Goal: Task Accomplishment & Management: Complete application form

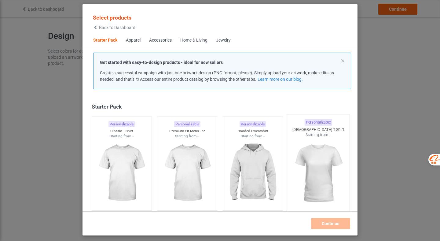
scroll to position [8, 0]
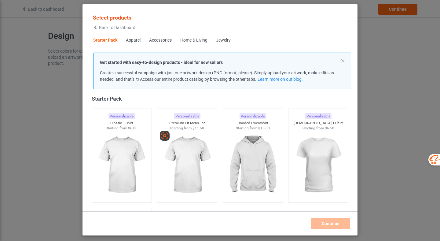
click at [301, 170] on img at bounding box center [318, 165] width 55 height 68
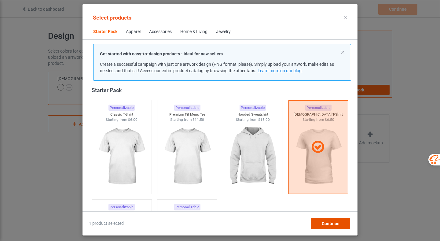
click at [336, 221] on span "Continue" at bounding box center [330, 223] width 18 height 5
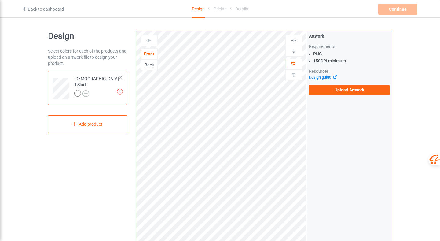
click at [86, 91] on img at bounding box center [85, 93] width 7 height 7
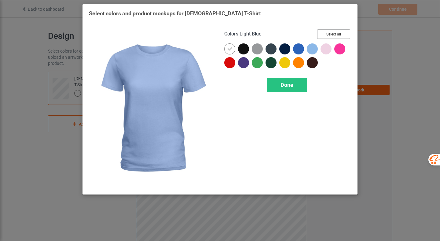
click at [336, 34] on button "Select all" at bounding box center [333, 33] width 33 height 9
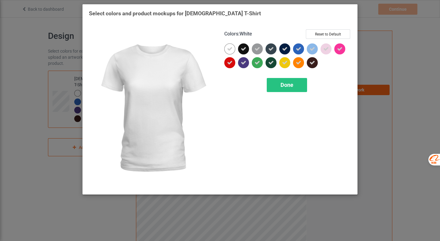
click at [229, 47] on icon at bounding box center [229, 48] width 5 height 5
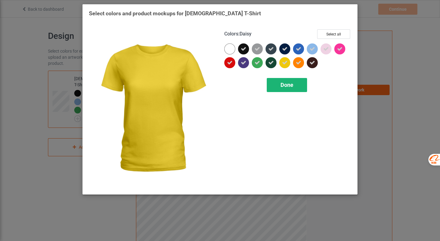
click at [280, 83] on span "Done" at bounding box center [286, 85] width 13 height 6
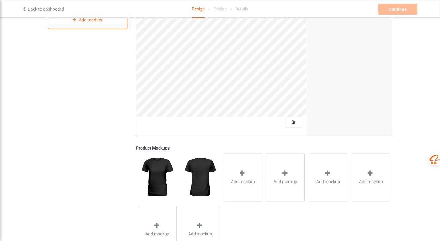
scroll to position [121, 0]
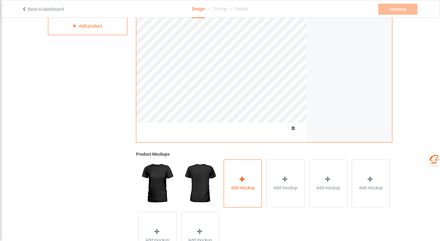
click at [242, 192] on div "Add mockup" at bounding box center [242, 183] width 38 height 48
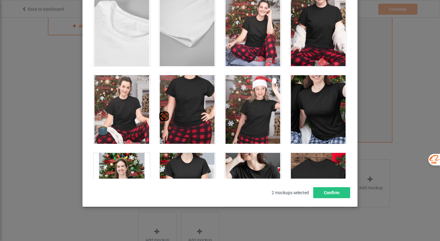
scroll to position [1779, 0]
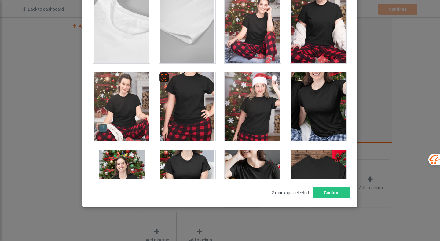
click at [205, 120] on div at bounding box center [187, 106] width 56 height 68
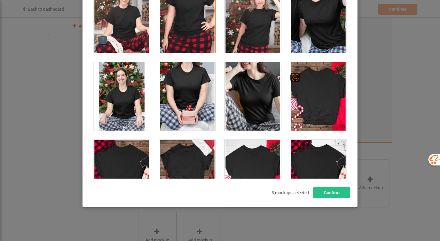
scroll to position [1869, 0]
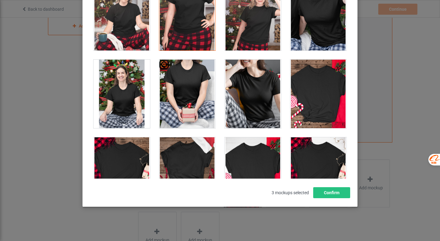
click at [197, 112] on div at bounding box center [187, 94] width 56 height 68
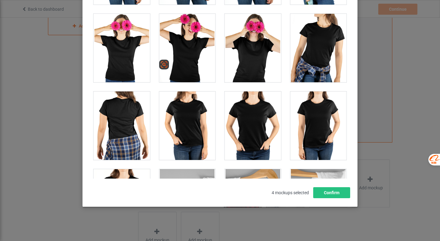
scroll to position [1518, 0]
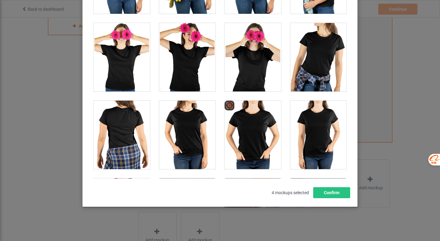
click at [257, 137] on div at bounding box center [252, 134] width 56 height 68
click at [253, 57] on div at bounding box center [252, 57] width 56 height 68
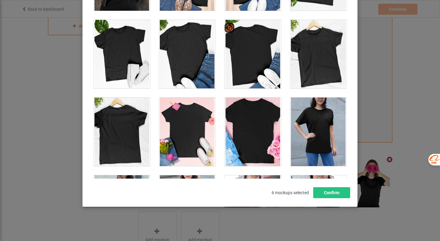
scroll to position [903, 0]
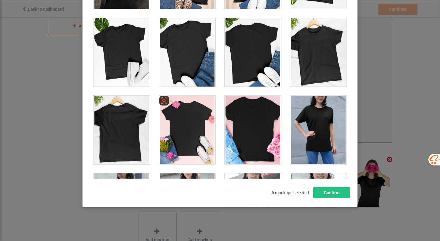
click at [184, 130] on div at bounding box center [187, 130] width 56 height 68
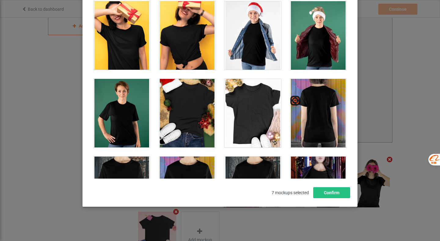
scroll to position [611, 0]
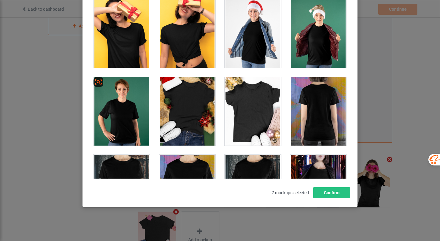
click at [132, 104] on div at bounding box center [121, 111] width 56 height 68
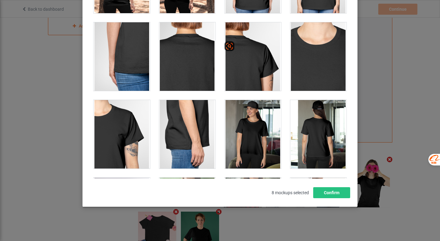
scroll to position [200, 0]
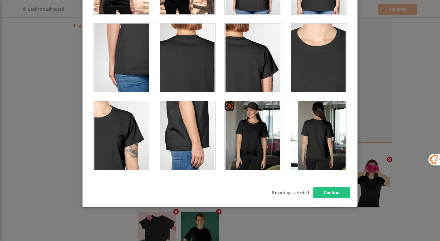
click at [267, 152] on div at bounding box center [252, 135] width 56 height 68
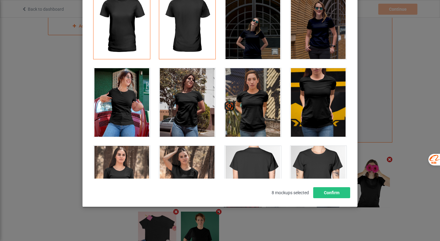
scroll to position [85, 0]
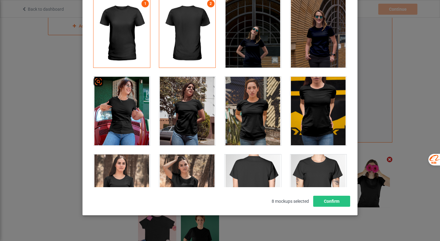
click at [125, 113] on div at bounding box center [121, 111] width 56 height 68
click at [322, 125] on div at bounding box center [318, 111] width 56 height 68
click at [261, 124] on div at bounding box center [252, 111] width 56 height 68
click at [338, 201] on button "Confirm" at bounding box center [331, 200] width 37 height 11
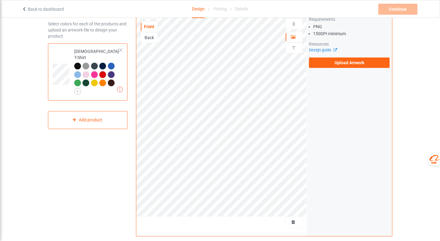
scroll to position [0, 0]
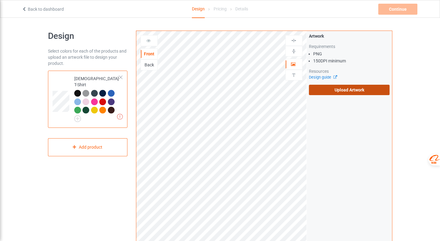
click at [354, 94] on label "Upload Artwork" at bounding box center [349, 90] width 81 height 10
click at [0, 0] on input "Upload Artwork" at bounding box center [0, 0] width 0 height 0
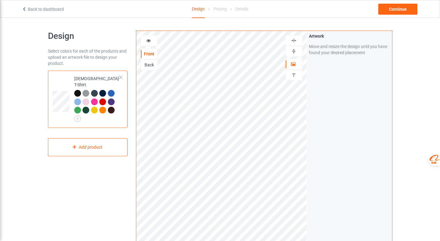
click at [293, 53] on img at bounding box center [294, 51] width 6 height 6
click at [378, 162] on div "Artwork Move and resize the design until you have found your desired placement" at bounding box center [348, 147] width 85 height 232
click at [361, 136] on div "Artwork Move and resize the design until you have found your desired placement" at bounding box center [348, 147] width 85 height 232
click at [393, 11] on div "Continue" at bounding box center [397, 9] width 39 height 11
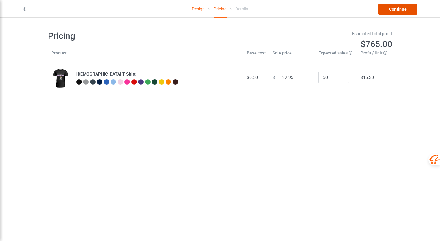
click at [409, 13] on link "Continue" at bounding box center [397, 9] width 39 height 11
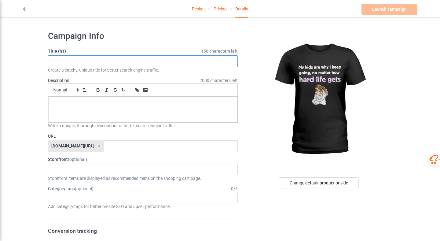
click at [87, 61] on input "text" at bounding box center [143, 61] width 190 height 12
click at [67, 103] on p at bounding box center [142, 103] width 179 height 6
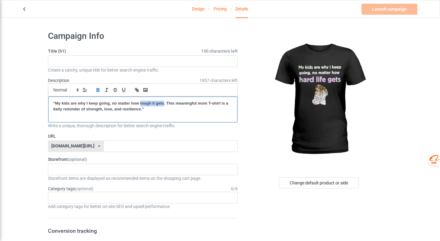
drag, startPoint x: 163, startPoint y: 103, endPoint x: 140, endPoint y: 103, distance: 23.2
click at [140, 103] on strong "“My kids are why I keep going, no matter how tough it gets. This meaningful mom…" at bounding box center [141, 106] width 176 height 10
drag, startPoint x: 54, startPoint y: 103, endPoint x: 44, endPoint y: 103, distance: 10.7
drag, startPoint x: 142, startPoint y: 110, endPoint x: 146, endPoint y: 109, distance: 4.4
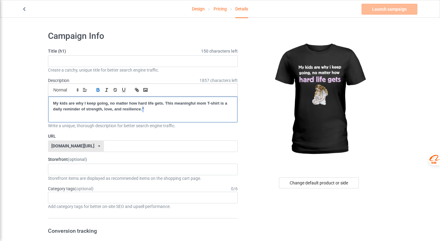
click at [146, 109] on p "My kids are why I keep going, no matter how hard life gets. This meaningful mom…" at bounding box center [142, 105] width 179 height 11
drag, startPoint x: 53, startPoint y: 103, endPoint x: 164, endPoint y: 105, distance: 111.1
click at [164, 105] on p "My kids are why I keep going, no matter how hard life gets. This meaningful mom…" at bounding box center [142, 105] width 179 height 11
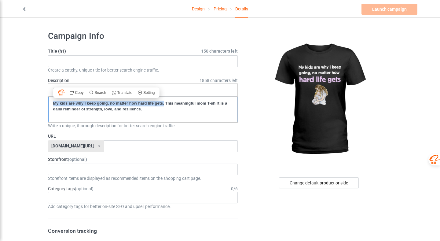
click at [92, 106] on p "My kids are why I keep going, no matter how hard life gets. This meaningful mom…" at bounding box center [142, 105] width 179 height 11
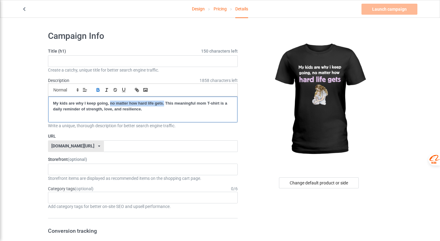
drag, startPoint x: 110, startPoint y: 102, endPoint x: 164, endPoint y: 103, distance: 54.1
click at [164, 103] on strong "My kids are why I keep going, no matter how hard life gets. This meaningful mom…" at bounding box center [140, 106] width 175 height 10
drag, startPoint x: 107, startPoint y: 104, endPoint x: 51, endPoint y: 100, distance: 56.3
click at [51, 100] on div "My kids are why I keep going, no matter how hard life gets. This meaningful mom…" at bounding box center [142, 109] width 189 height 26
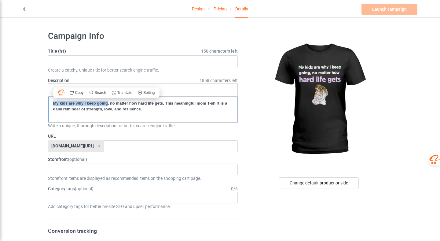
copy strong "My kids are why I keep going"
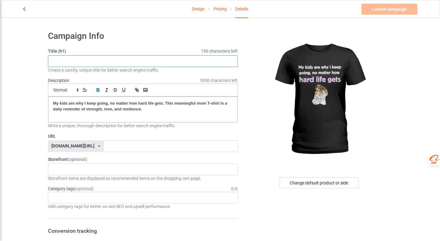
click at [61, 65] on input "text" at bounding box center [143, 61] width 190 height 12
paste input "My kids are why I keep going"
click at [108, 62] on input "My kids are why I keep going t-shirt" at bounding box center [143, 61] width 190 height 12
type input "My kids are why I keep going T-shirt"
click at [138, 149] on input "text" at bounding box center [171, 146] width 134 height 12
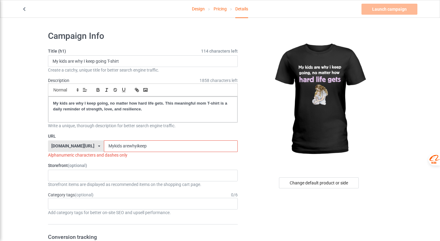
click at [106, 145] on input "Mykids arewhyikeep" at bounding box center [171, 146] width 134 height 12
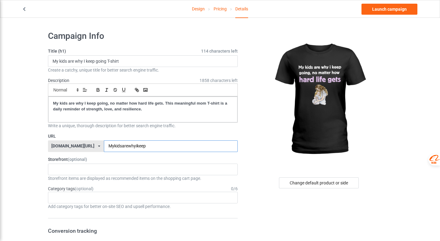
type input "Mykidsarewhyikeep"
click at [88, 172] on div "[DEMOGRAPHIC_DATA] Energy Co 50501 Movement Apparel MomPowerHub : Strong Mom Ap…" at bounding box center [143, 169] width 190 height 12
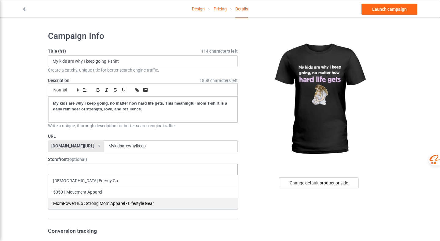
click at [77, 204] on div "MomPowerHub : Strong Mom Apparel - Lifestyle Gear" at bounding box center [142, 202] width 189 height 11
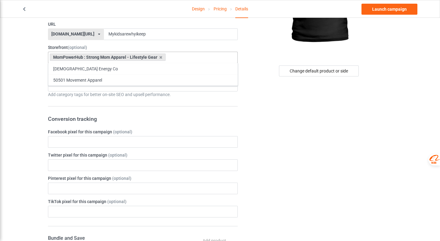
scroll to position [116, 0]
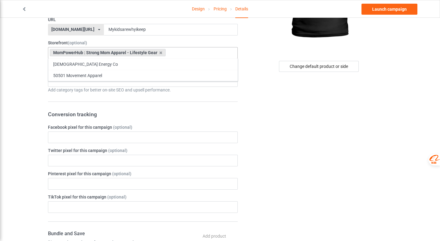
click at [89, 115] on h3 "Conversion tracking" at bounding box center [143, 114] width 190 height 7
click at [88, 83] on div "Age > [DEMOGRAPHIC_DATA] > 1 Age > [DEMOGRAPHIC_DATA] Months > 1 Month Age > [D…" at bounding box center [143, 81] width 190 height 12
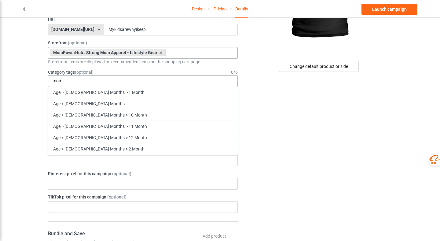
scroll to position [0, 0]
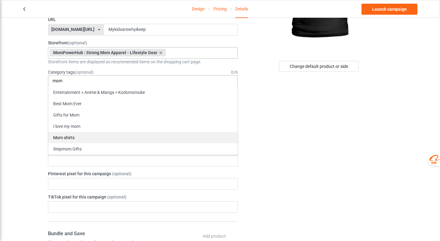
type input "mom"
click at [74, 140] on div "Mom shirts" at bounding box center [142, 137] width 189 height 11
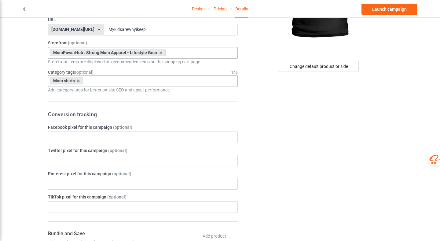
click at [303, 160] on div "Change default product or side" at bounding box center [319, 218] width 154 height 616
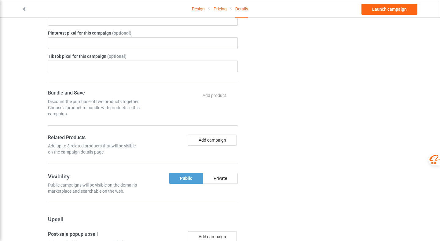
scroll to position [257, 0]
click at [228, 134] on button "Add campaign" at bounding box center [212, 139] width 49 height 11
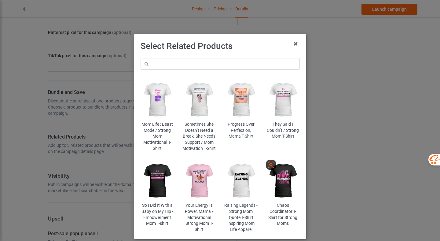
scroll to position [32, 0]
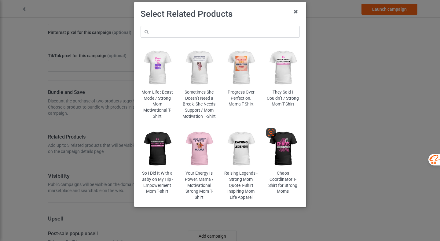
click at [284, 149] on img at bounding box center [282, 149] width 33 height 42
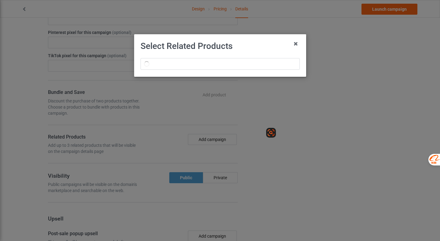
scroll to position [0, 0]
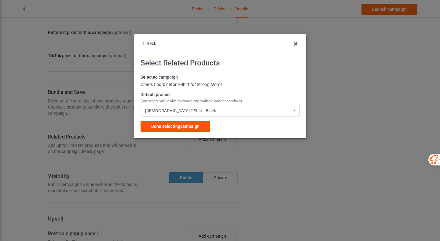
click at [193, 127] on span "Done selecting campaign" at bounding box center [175, 126] width 48 height 5
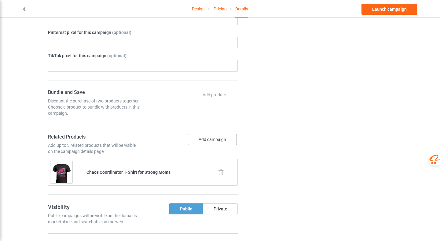
click at [215, 136] on button "Add campaign" at bounding box center [212, 139] width 49 height 11
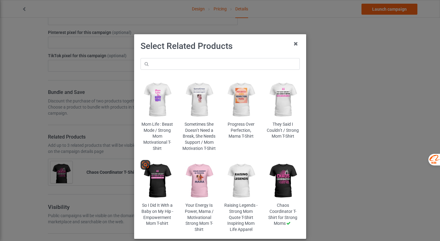
click at [162, 189] on img at bounding box center [156, 181] width 33 height 42
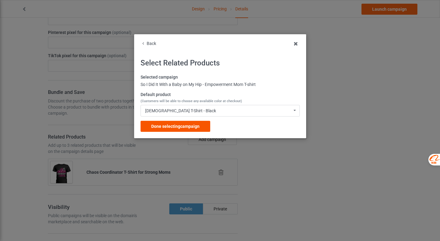
click at [194, 123] on div "Done selecting campaign" at bounding box center [175, 126] width 70 height 11
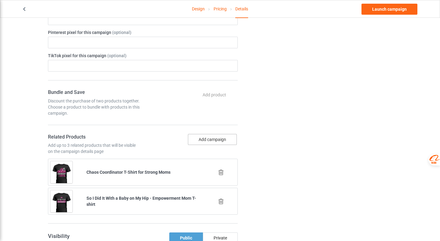
click at [217, 139] on button "Add campaign" at bounding box center [212, 139] width 49 height 11
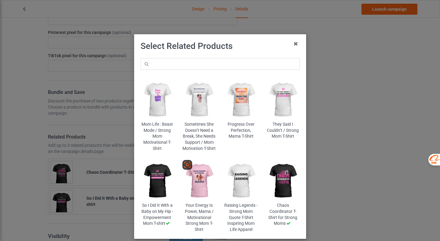
click at [206, 183] on img at bounding box center [198, 181] width 33 height 42
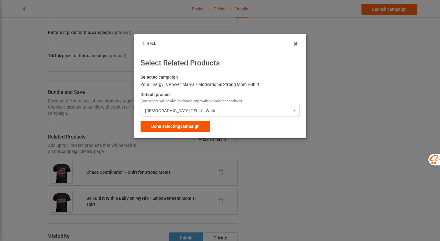
click at [194, 124] on span "Done selecting campaign" at bounding box center [175, 126] width 48 height 5
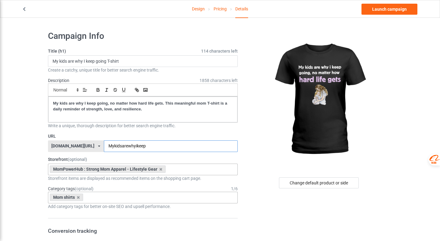
click at [145, 146] on input "Mykidsarewhyikeep" at bounding box center [171, 146] width 134 height 12
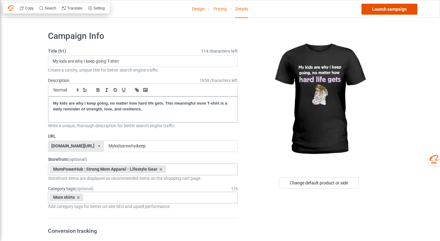
click at [379, 10] on link "Launch campaign" at bounding box center [389, 9] width 56 height 11
